Goal: Book appointment/travel/reservation

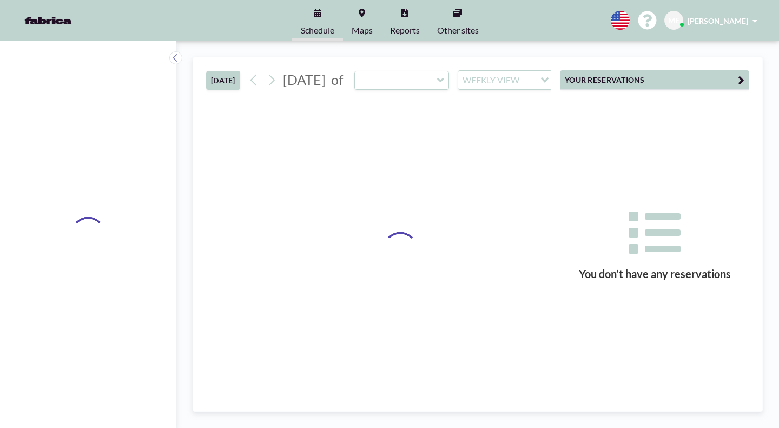
type input "BN4 "Shelf Space Corner""
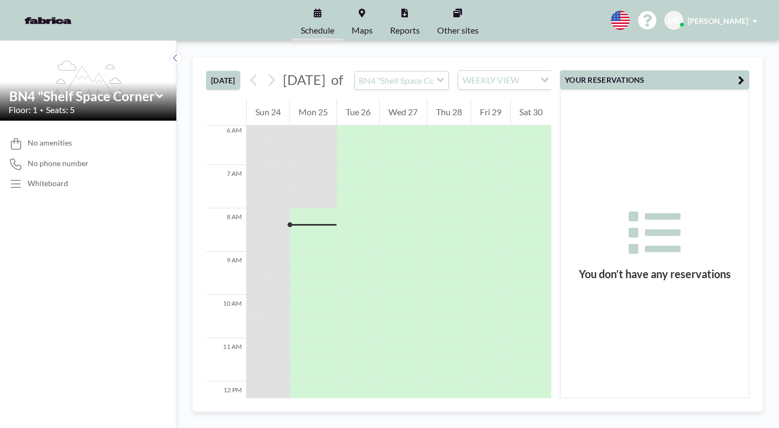
scroll to position [263, 0]
click at [172, 52] on icon at bounding box center [175, 57] width 7 height 11
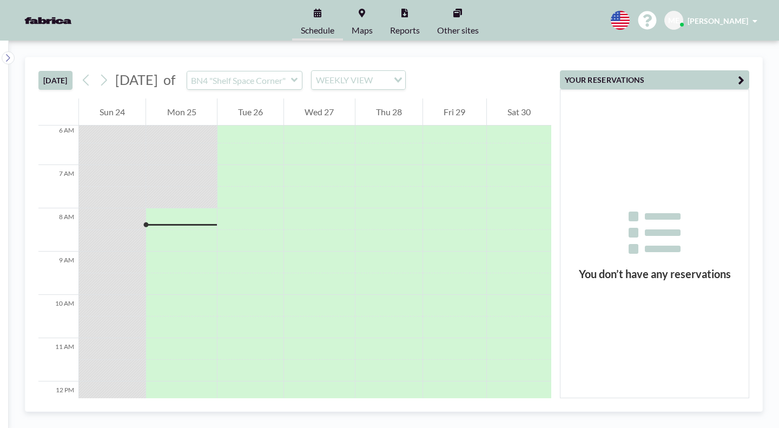
click at [51, 17] on img at bounding box center [48, 21] width 62 height 22
click at [371, 11] on link "Maps" at bounding box center [362, 20] width 38 height 41
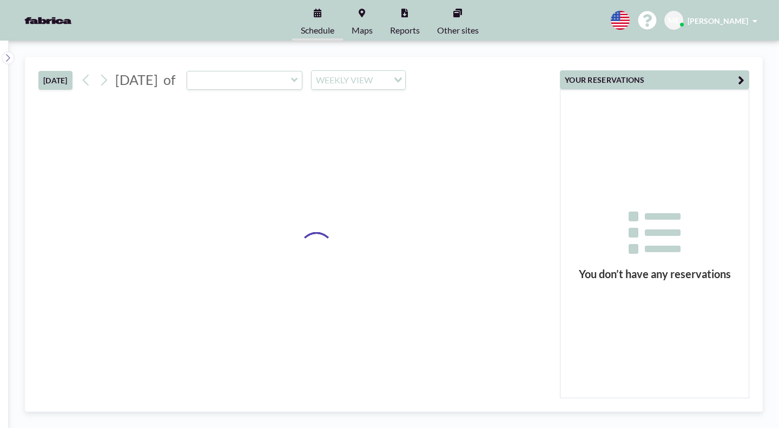
type input "BN4 "Shelf Space Corner""
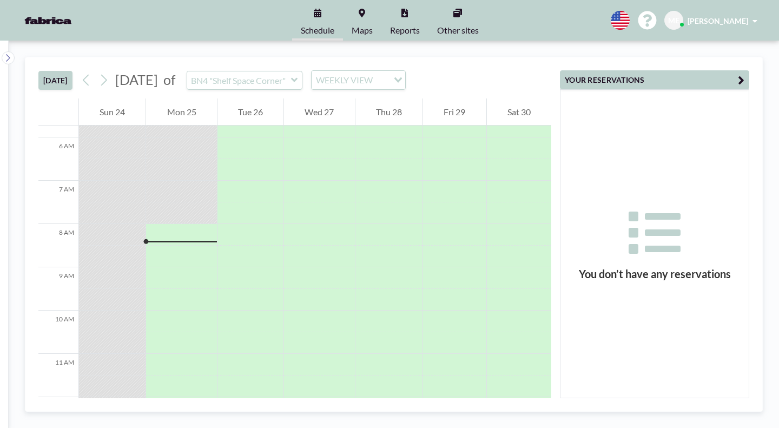
scroll to position [263, 0]
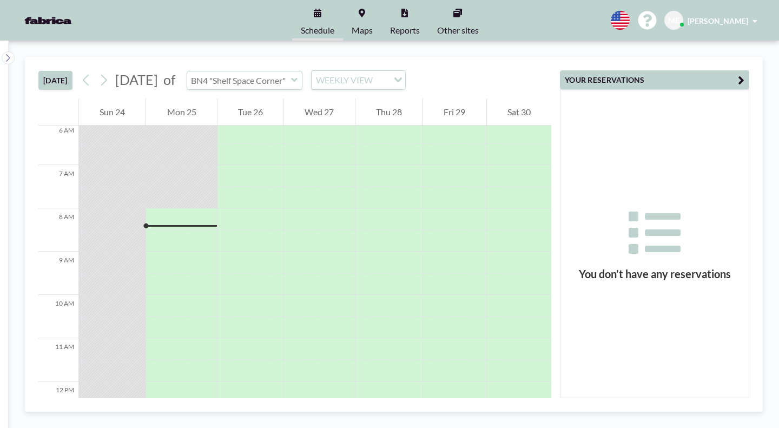
click at [245, 71] on input "text" at bounding box center [239, 80] width 104 height 18
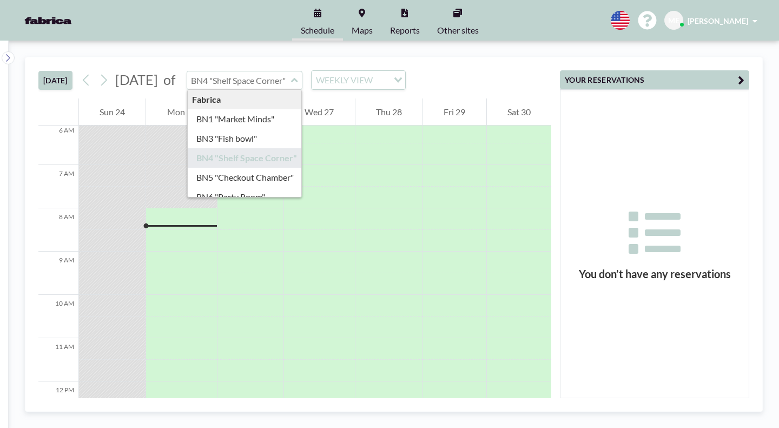
type input "BN3 "Fish bowl""
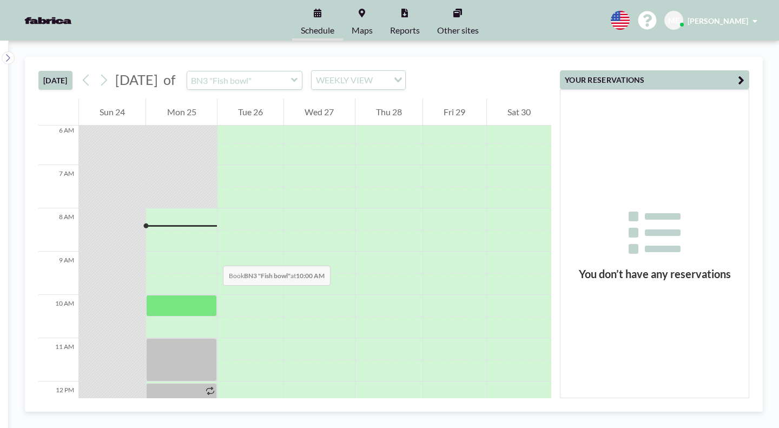
click at [170, 295] on div at bounding box center [181, 306] width 70 height 22
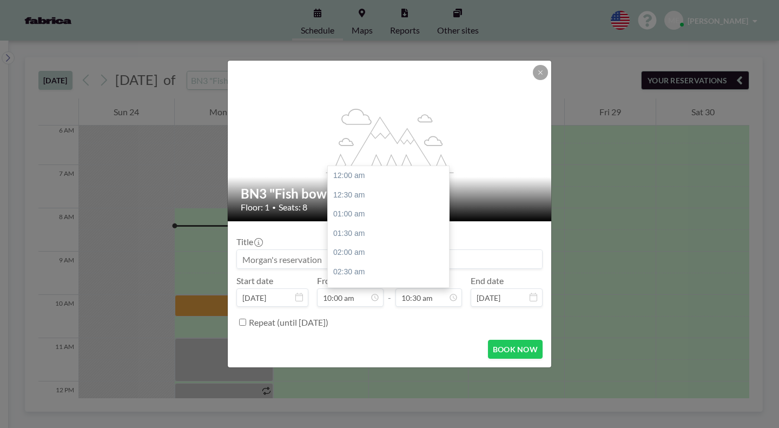
scroll to position [362, 0]
click at [397, 227] on div "11:00 am" at bounding box center [391, 236] width 127 height 19
type input "11:00 am"
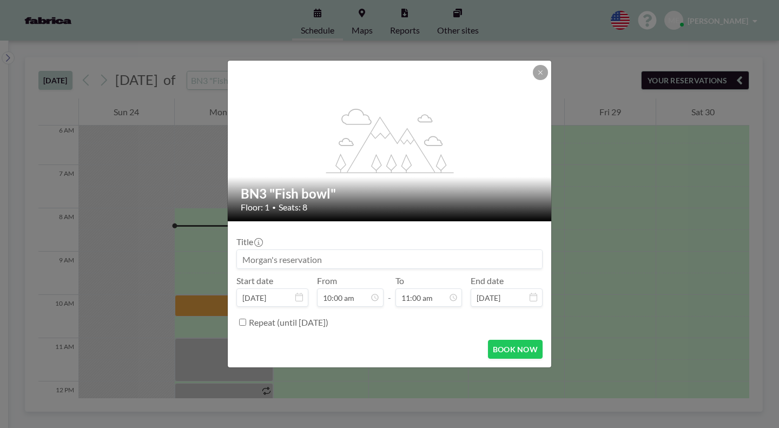
scroll to position [380, 0]
click at [508, 340] on button "BOOK NOW" at bounding box center [515, 349] width 55 height 19
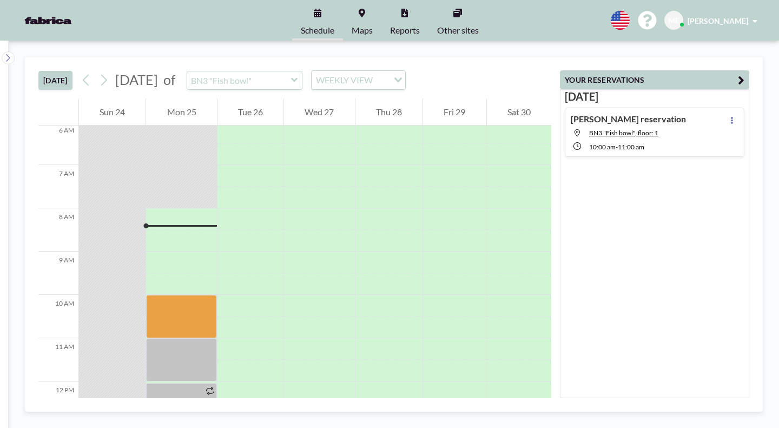
click at [291, 75] on icon at bounding box center [294, 80] width 7 height 11
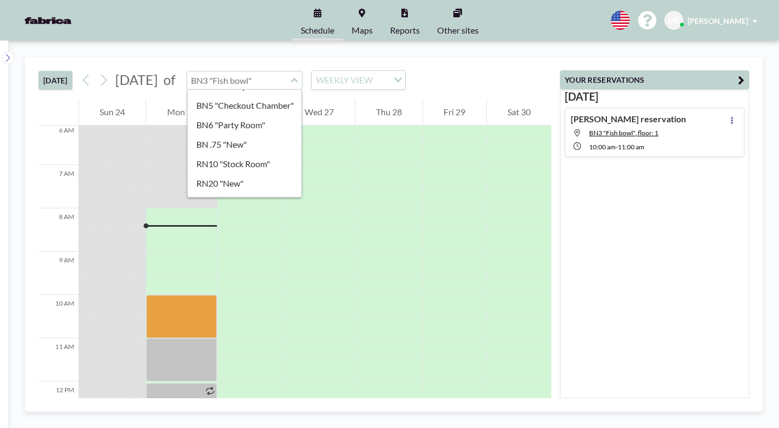
scroll to position [0, 0]
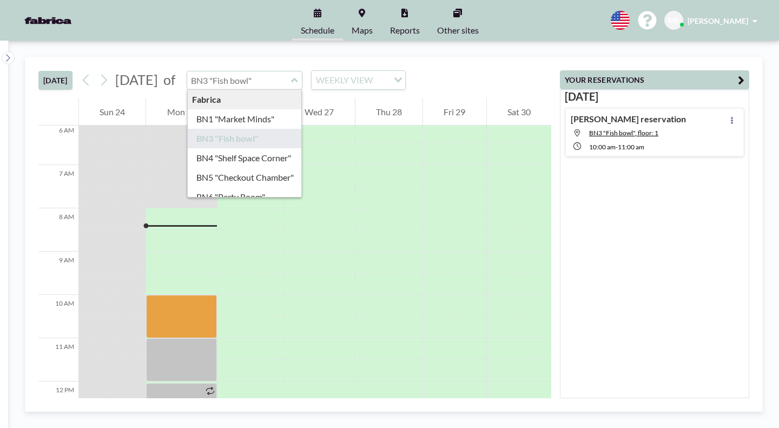
click at [368, 14] on link "Maps" at bounding box center [362, 20] width 38 height 41
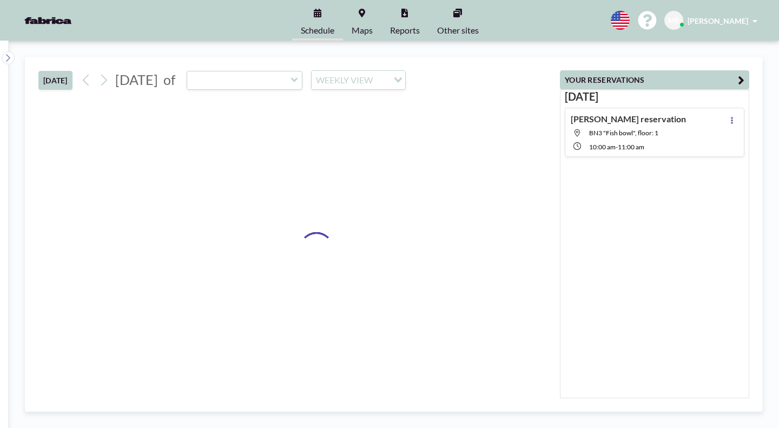
type input "BN3 "Fish bowl""
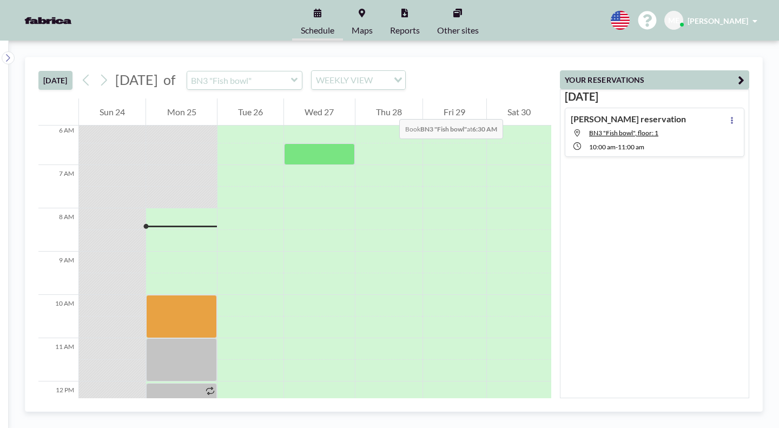
scroll to position [263, 0]
click at [291, 75] on icon at bounding box center [294, 80] width 7 height 11
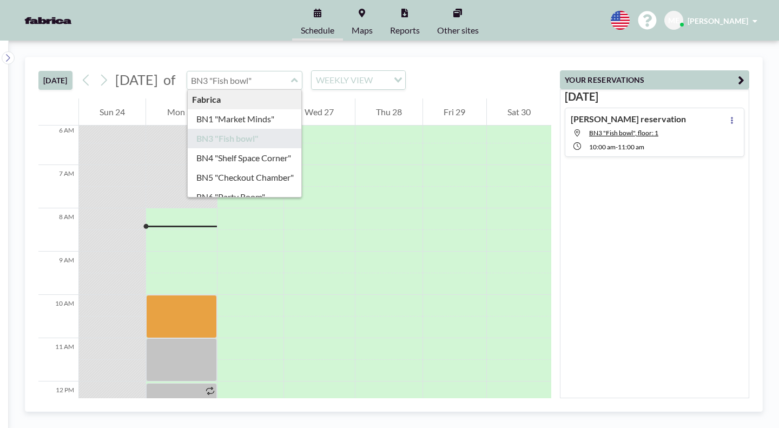
type input "BN6 "Party Room""
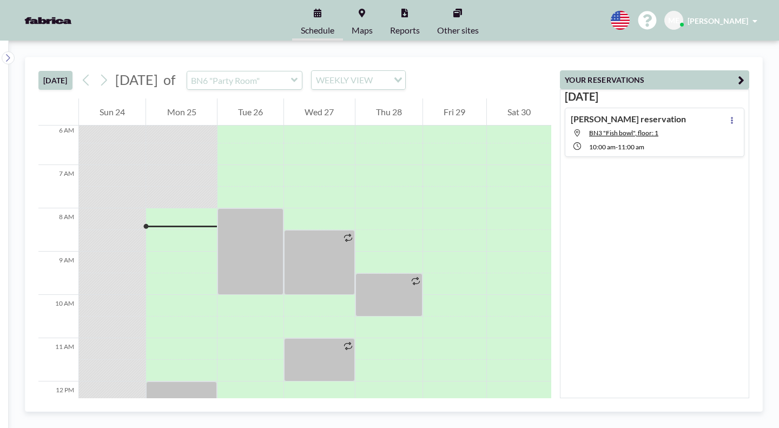
click at [291, 75] on icon at bounding box center [294, 80] width 7 height 11
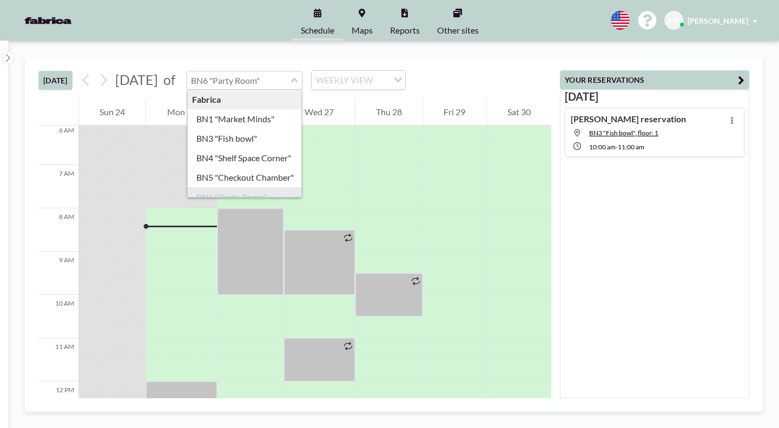
type input "BN4 "Shelf Space Corner""
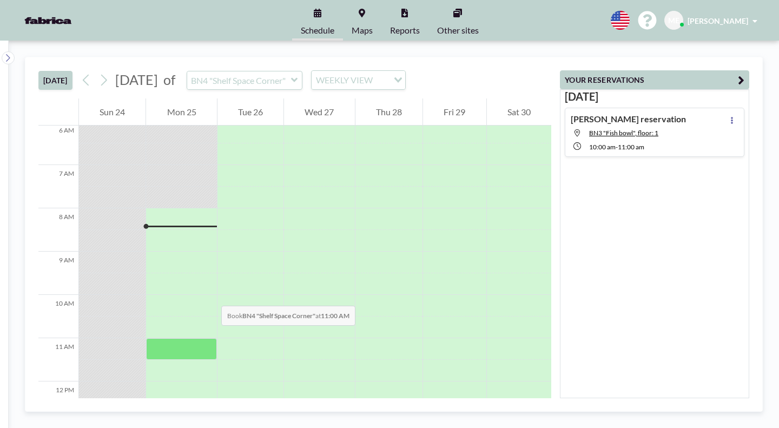
click at [169, 338] on div at bounding box center [181, 349] width 70 height 22
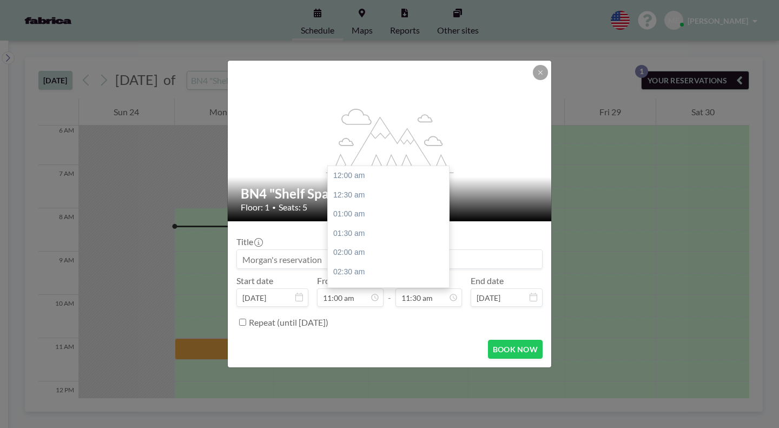
scroll to position [397, 0]
click at [382, 289] on div "01:30 pm" at bounding box center [391, 298] width 127 height 19
type input "01:30 pm"
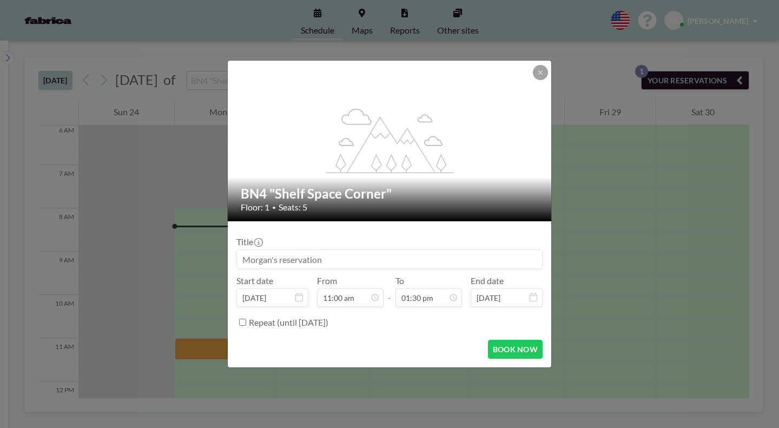
scroll to position [466, 0]
click at [488, 340] on button "BOOK NOW" at bounding box center [515, 349] width 55 height 19
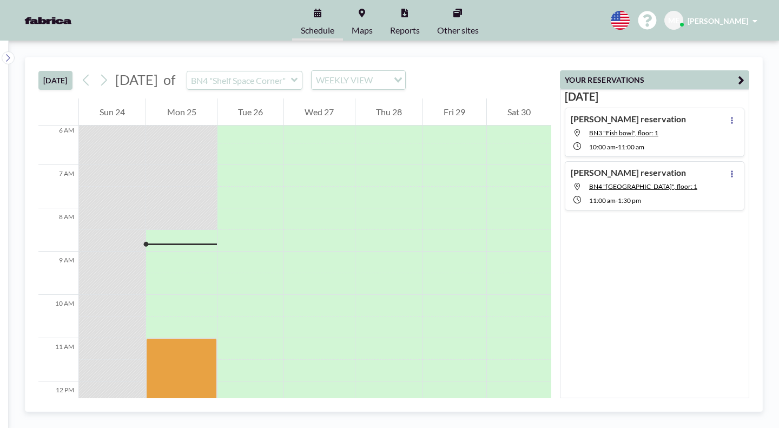
click at [714, 108] on div "Morgan's reservation BN3 "Fish bowl", floor: 1 10:00 AM - 11:00 AM" at bounding box center [655, 132] width 180 height 49
type input "BN3 "Fish bowl""
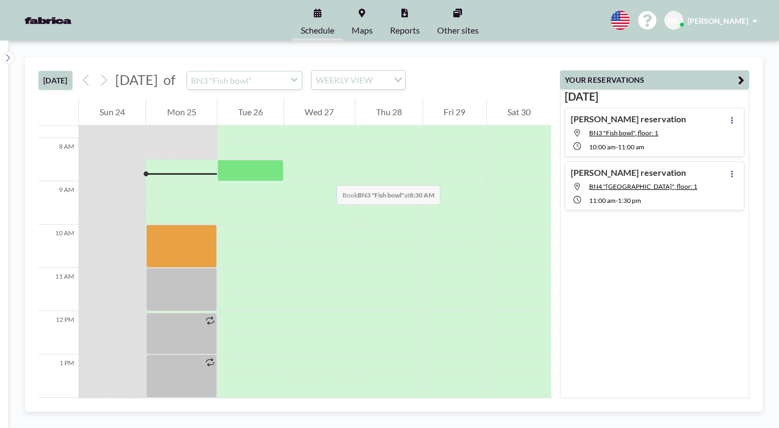
scroll to position [247, 0]
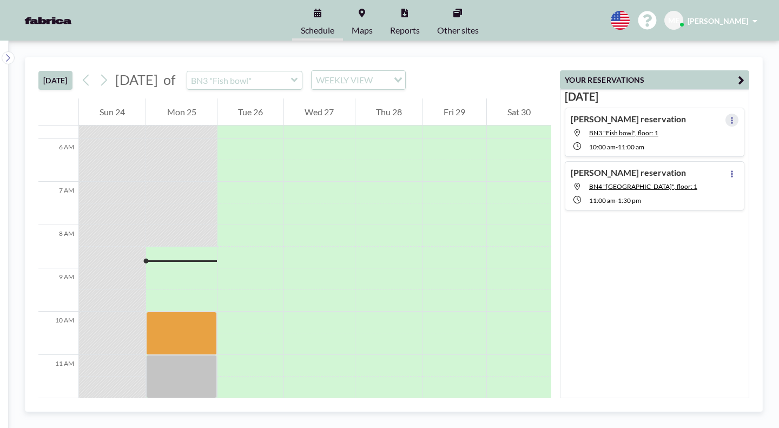
click at [738, 114] on button at bounding box center [731, 120] width 13 height 13
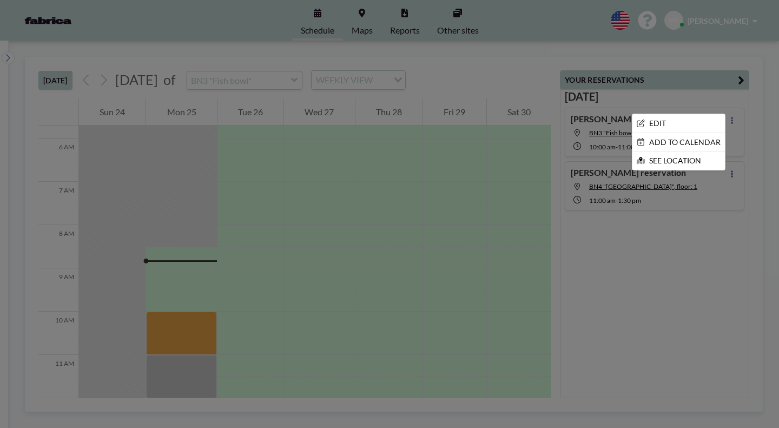
click at [699, 114] on li "EDIT" at bounding box center [678, 123] width 92 height 18
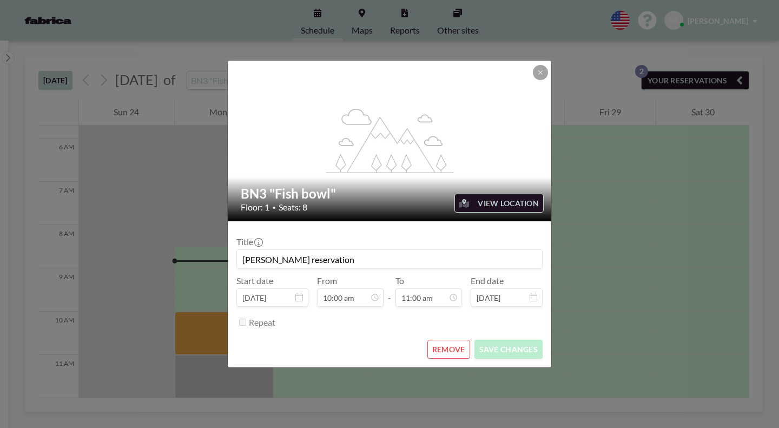
scroll to position [35, 0]
click at [370, 290] on div "Title Morgan's reservation Start date Aug 25, 2025 From 10:00 am 09:00 am 09:30…" at bounding box center [389, 280] width 306 height 101
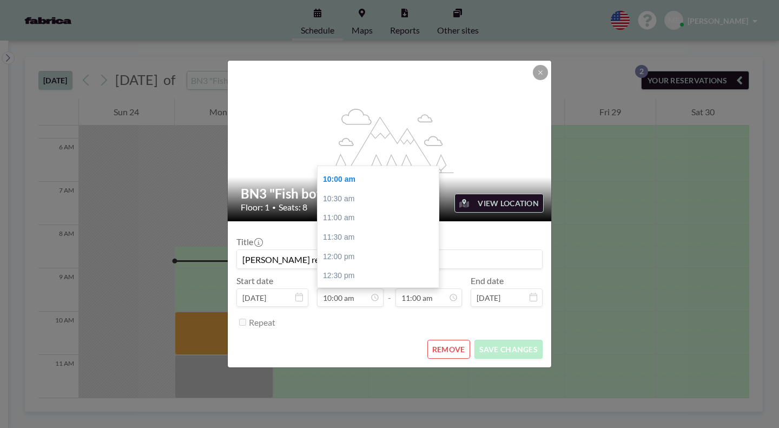
click at [0, 0] on icon at bounding box center [0, 0] width 0 height 0
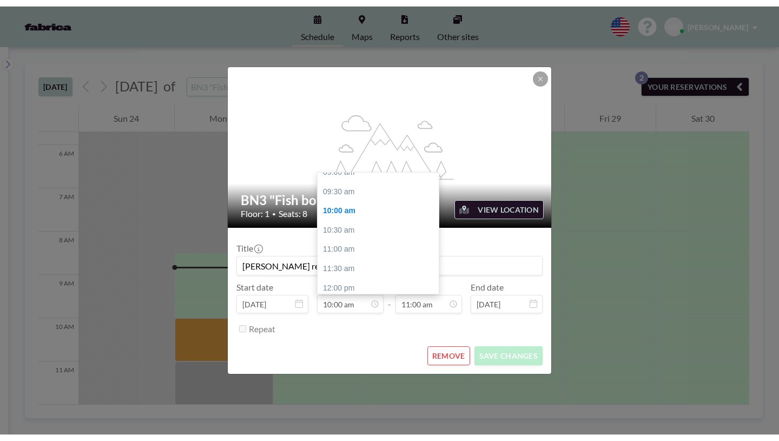
scroll to position [0, 0]
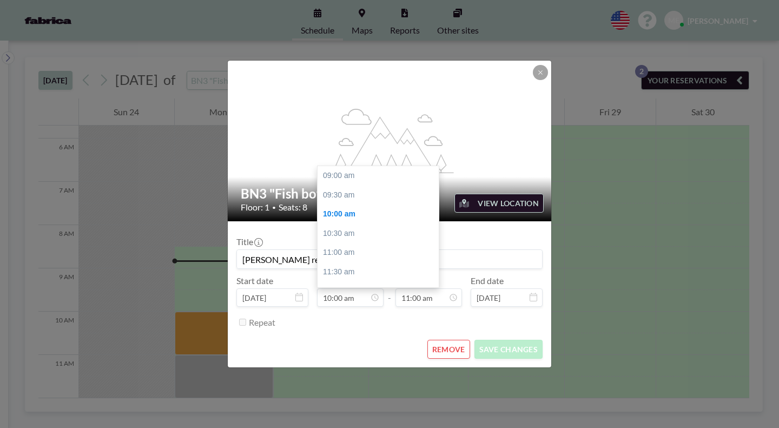
click at [373, 166] on div "09:00 am" at bounding box center [380, 175] width 127 height 19
type input "09:00 am"
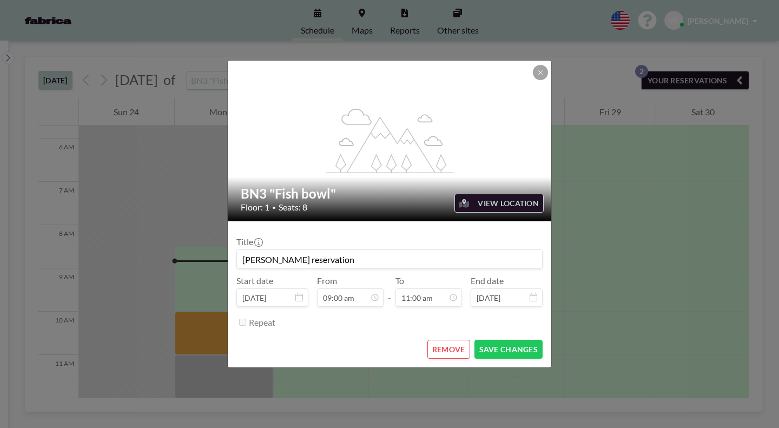
click at [485, 340] on button "SAVE CHANGES" at bounding box center [508, 349] width 68 height 19
